Goal: Navigation & Orientation: Find specific page/section

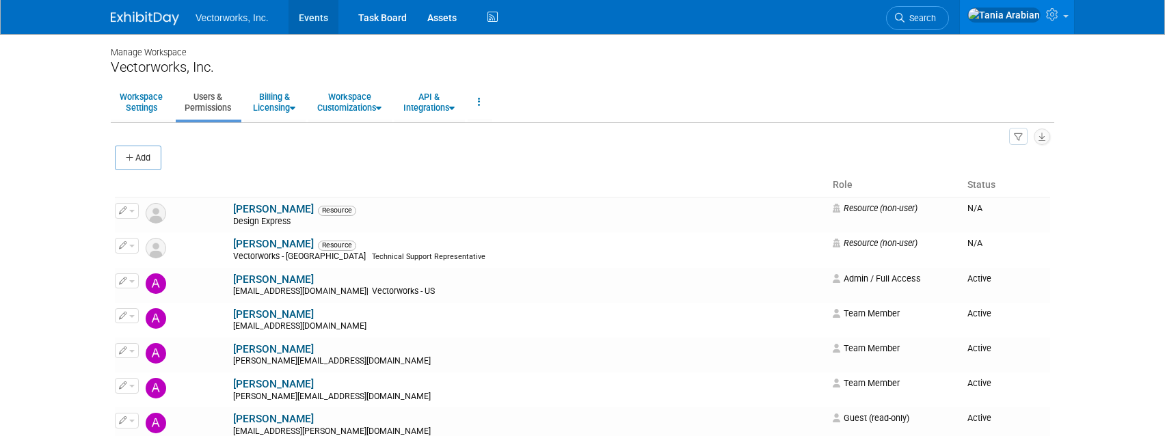
click at [304, 25] on link "Events" at bounding box center [314, 17] width 50 height 34
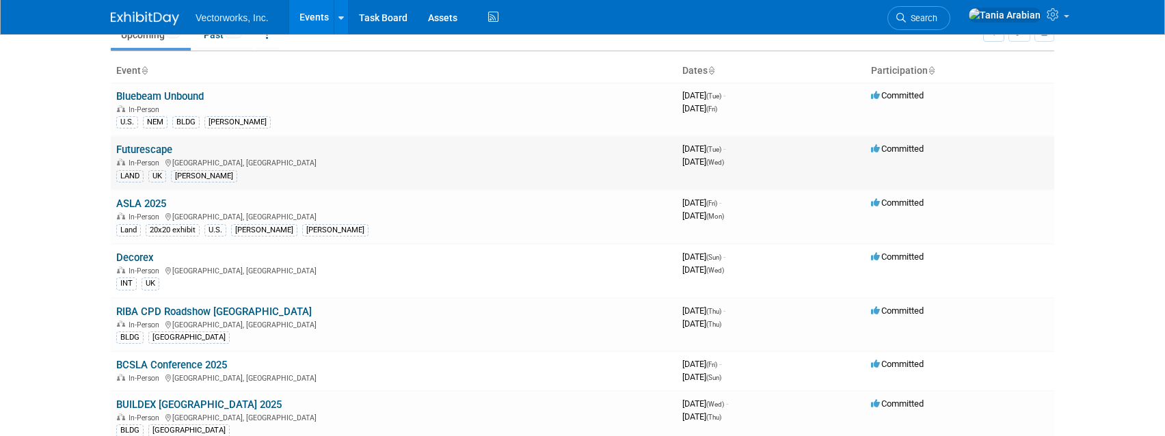
scroll to position [61, 0]
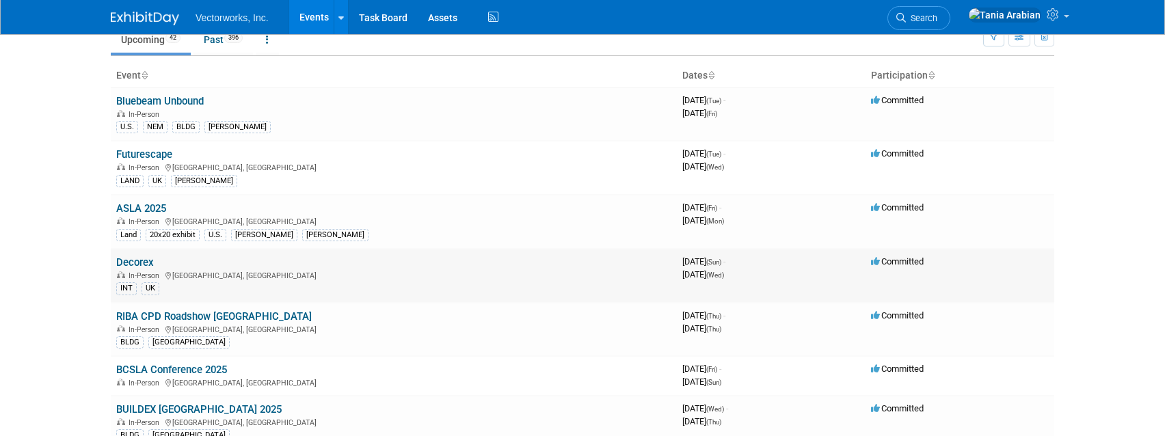
click at [148, 264] on link "Decorex" at bounding box center [135, 262] width 38 height 12
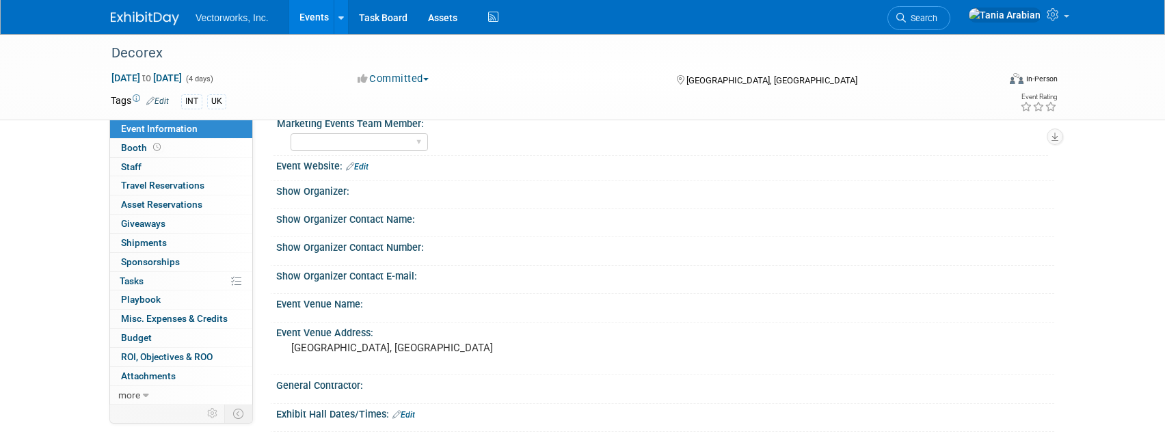
scroll to position [179, 0]
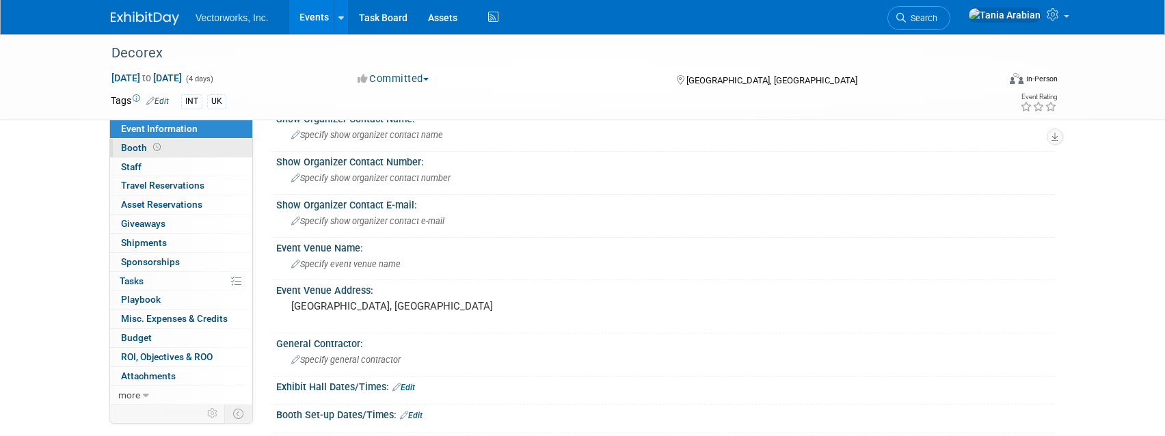
click at [133, 150] on span "Booth" at bounding box center [142, 147] width 42 height 11
